Goal: Task Accomplishment & Management: Use online tool/utility

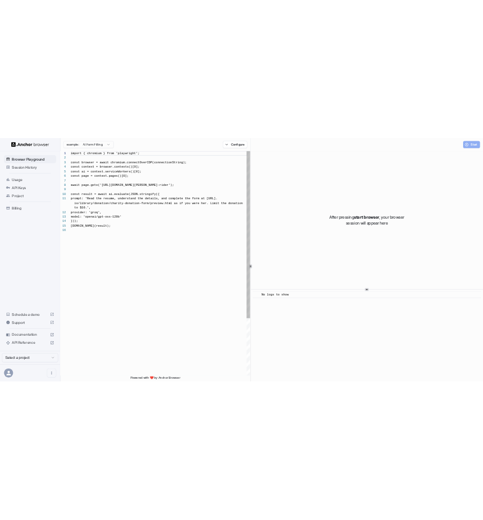
scroll to position [97, 0]
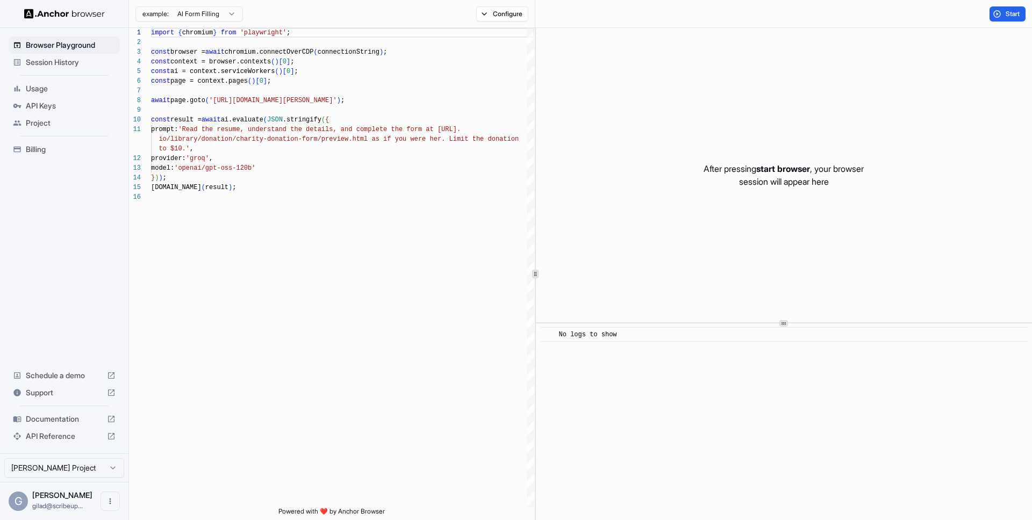
click at [75, 121] on span "Project" at bounding box center [71, 123] width 90 height 11
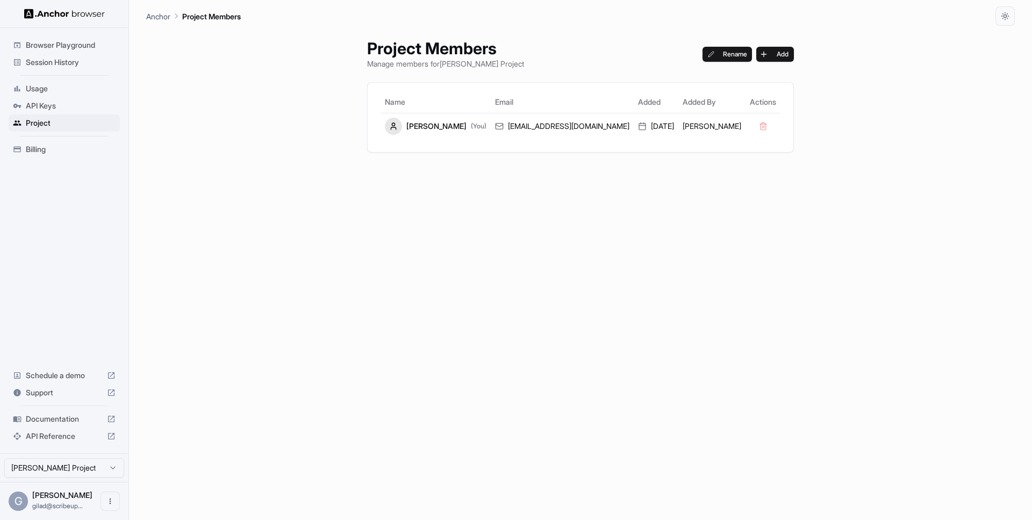
click at [91, 65] on span "Session History" at bounding box center [71, 62] width 90 height 11
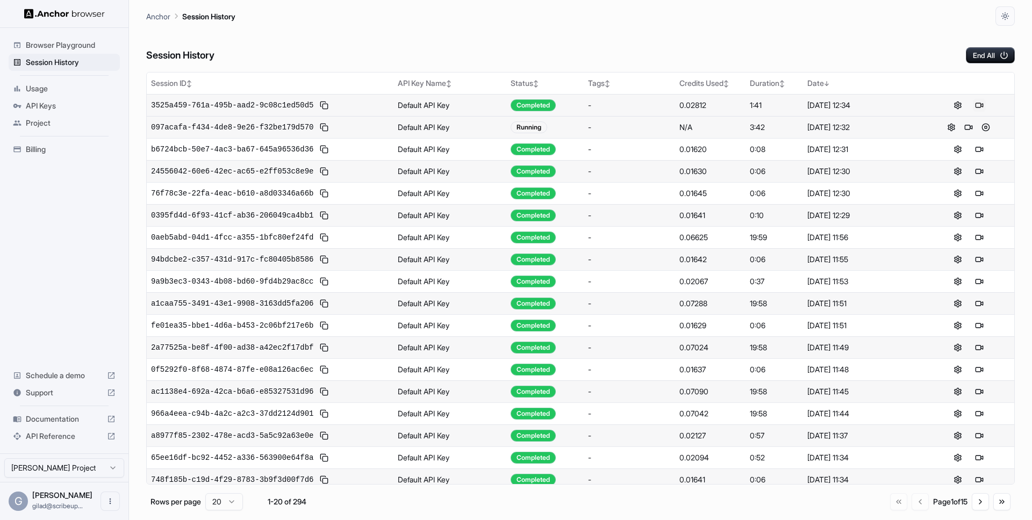
click at [977, 105] on button at bounding box center [978, 105] width 13 height 13
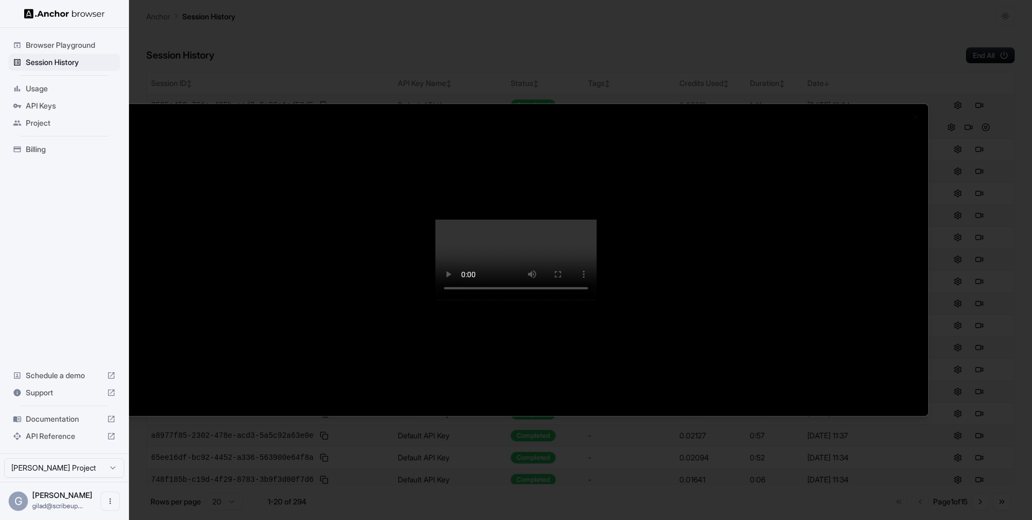
click at [977, 105] on div at bounding box center [516, 260] width 1032 height 520
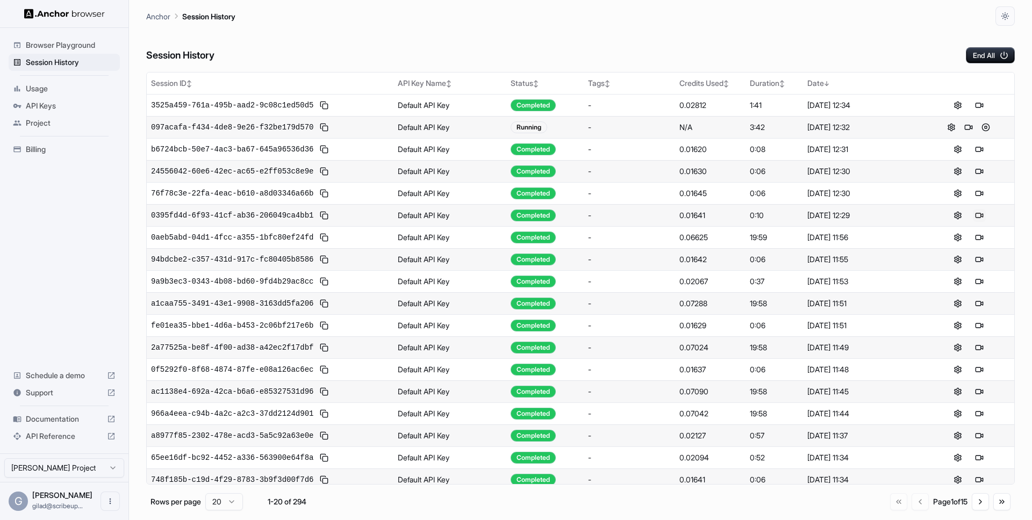
click at [974, 217] on button at bounding box center [978, 215] width 13 height 13
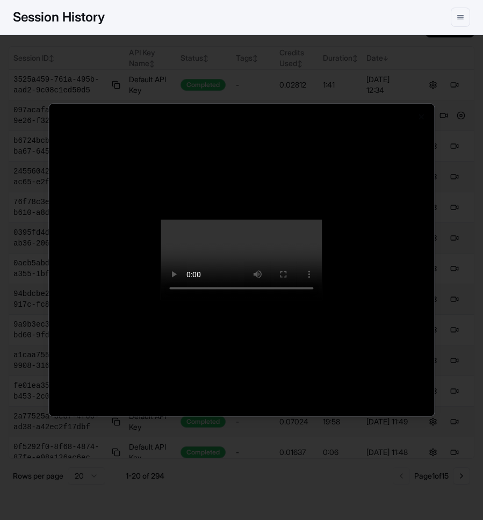
click at [464, 65] on div at bounding box center [241, 260] width 483 height 520
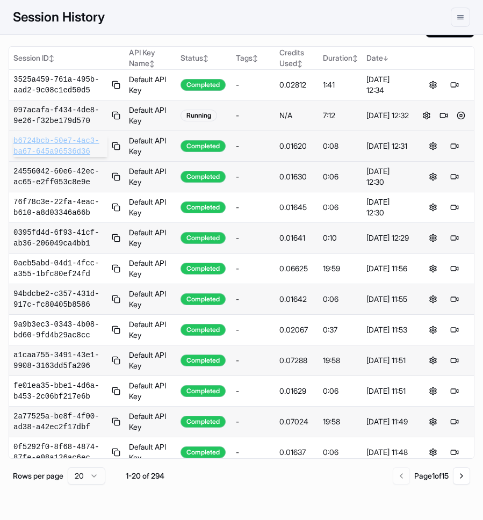
click at [36, 148] on span "b6724bcb-50e7-4ac3-ba67-645a96536d36" at bounding box center [60, 145] width 94 height 21
click at [87, 136] on span "b6724bcb-50e7-4ac3-ba67-645a96536d36" at bounding box center [60, 145] width 94 height 21
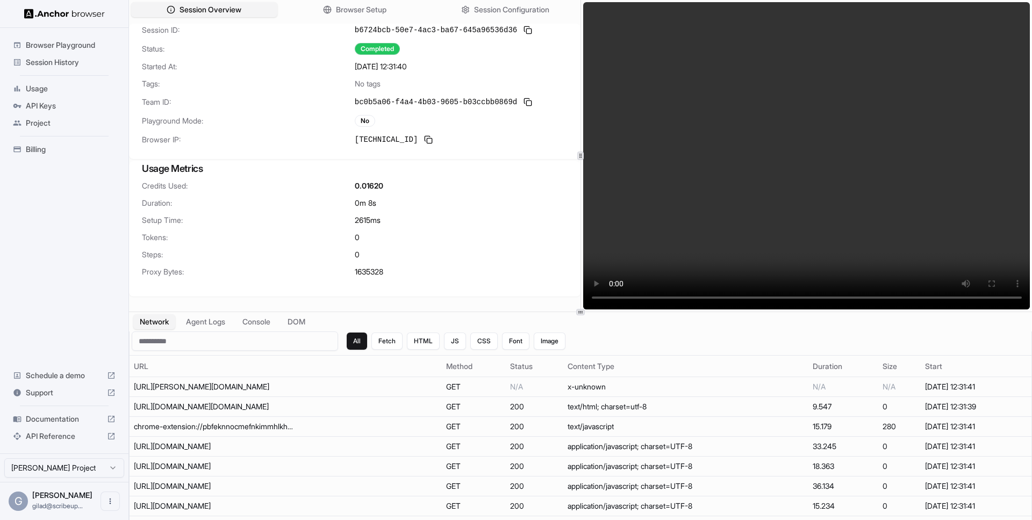
click at [486, 71] on div "[DATE] 12:31:40" at bounding box center [461, 66] width 213 height 11
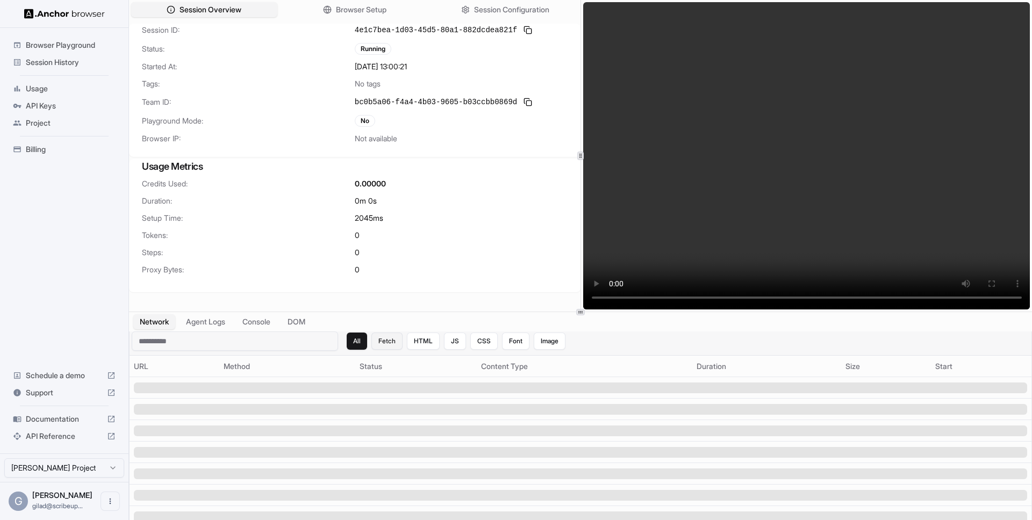
click at [398, 336] on button "Fetch" at bounding box center [386, 341] width 31 height 17
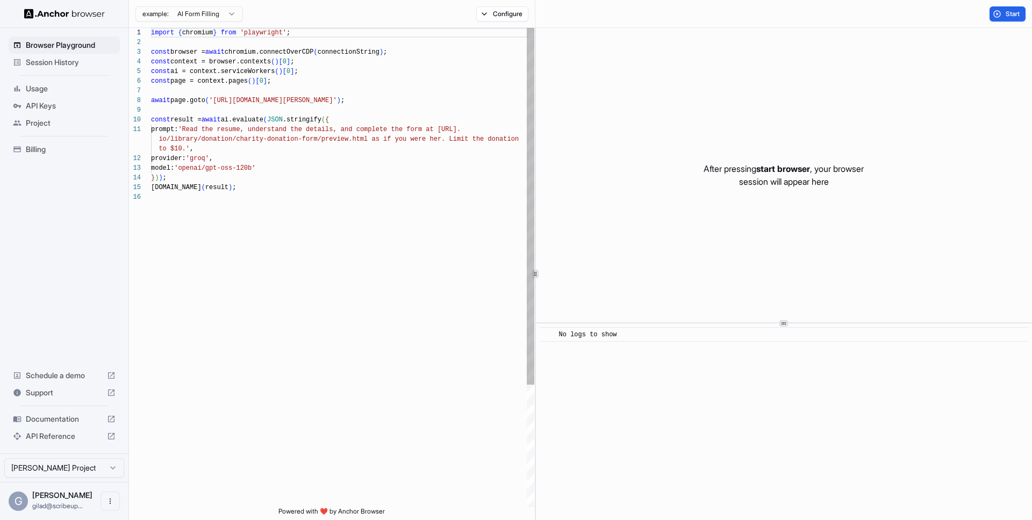
scroll to position [97, 0]
click at [90, 69] on div "Session History" at bounding box center [64, 62] width 111 height 17
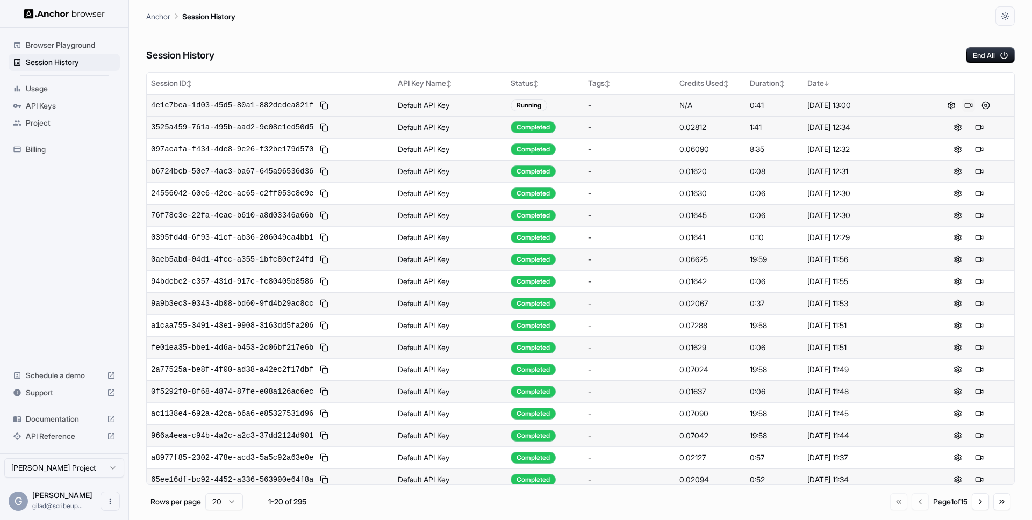
click at [967, 106] on button at bounding box center [968, 105] width 13 height 13
click at [969, 106] on button at bounding box center [968, 105] width 13 height 13
